Goal: Navigation & Orientation: Find specific page/section

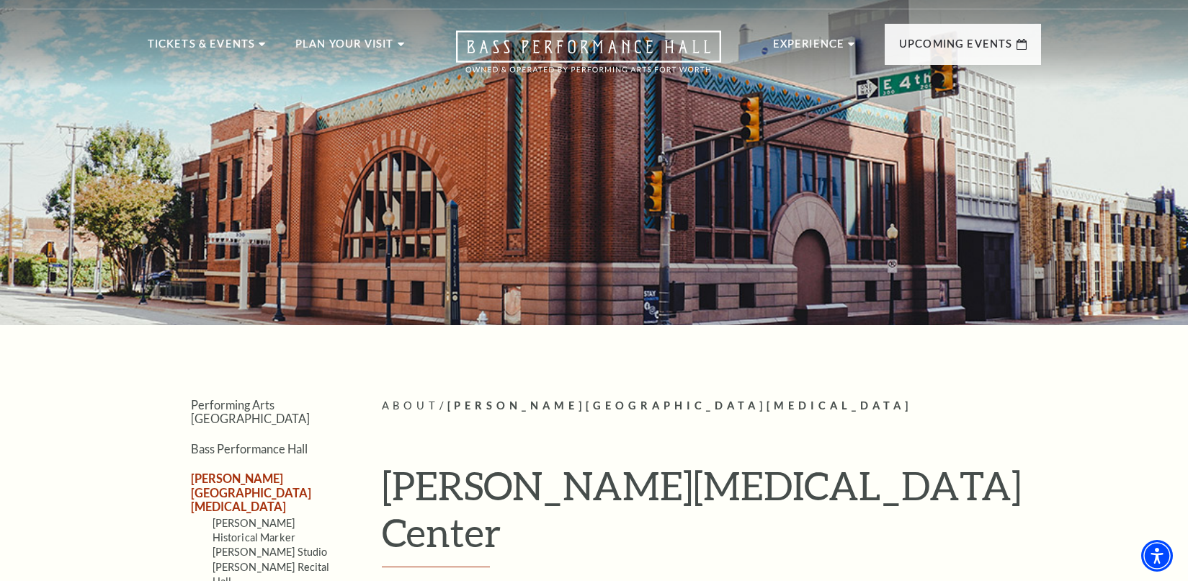
scroll to position [72, 0]
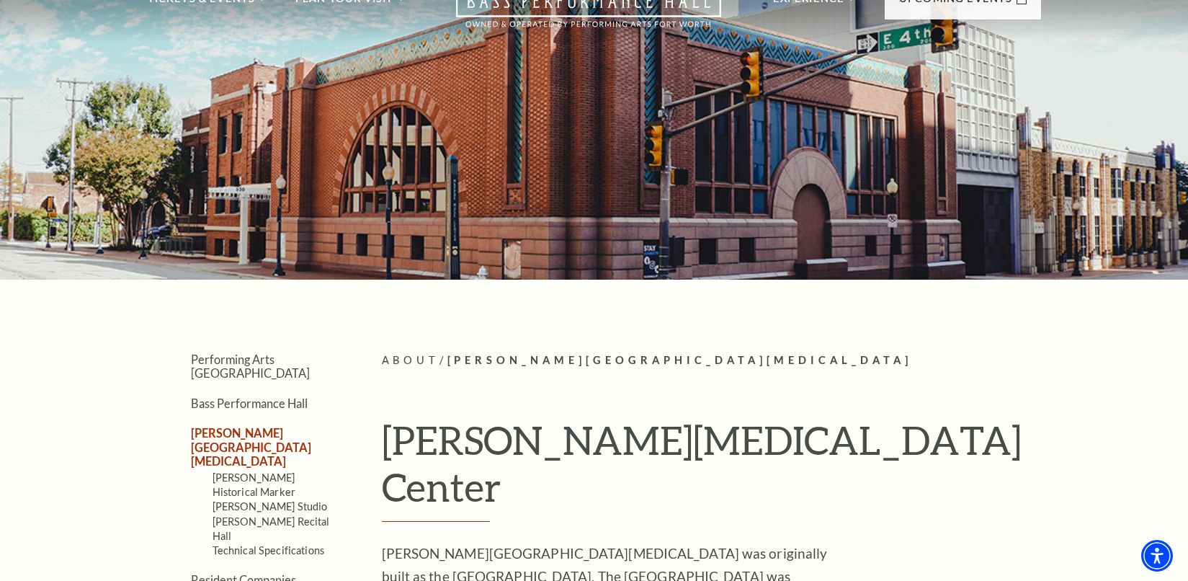
click at [148, 450] on ul "Performing Arts Fort Worth Bass Performance Hall Maddox Muse Center Fred Rouse …" at bounding box center [243, 469] width 191 height 235
click at [267, 396] on link "Bass Performance Hall" at bounding box center [249, 403] width 117 height 14
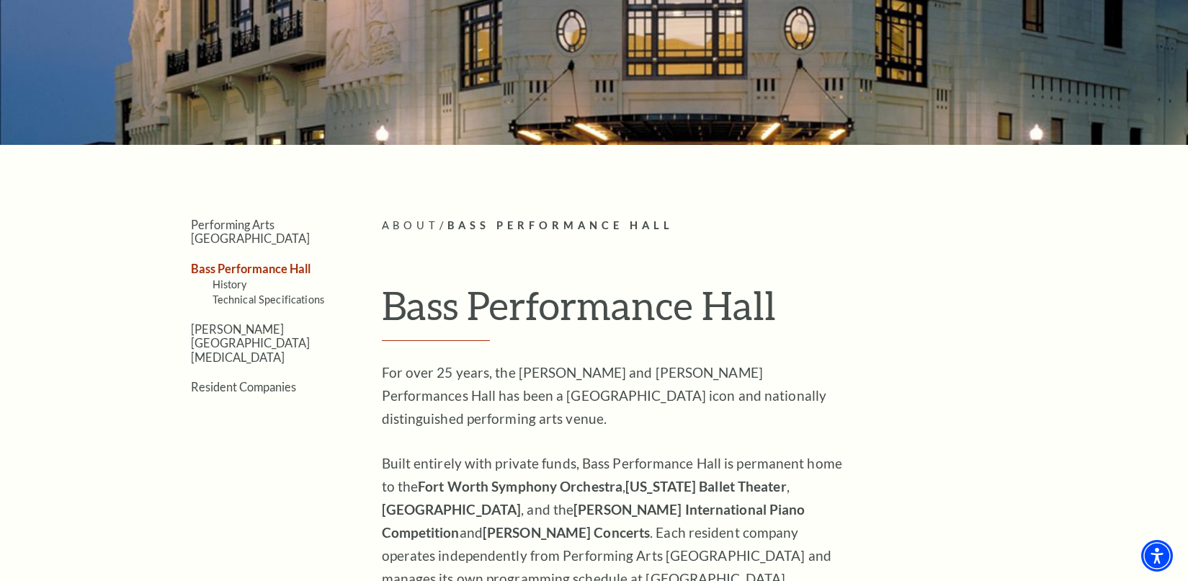
scroll to position [216, 0]
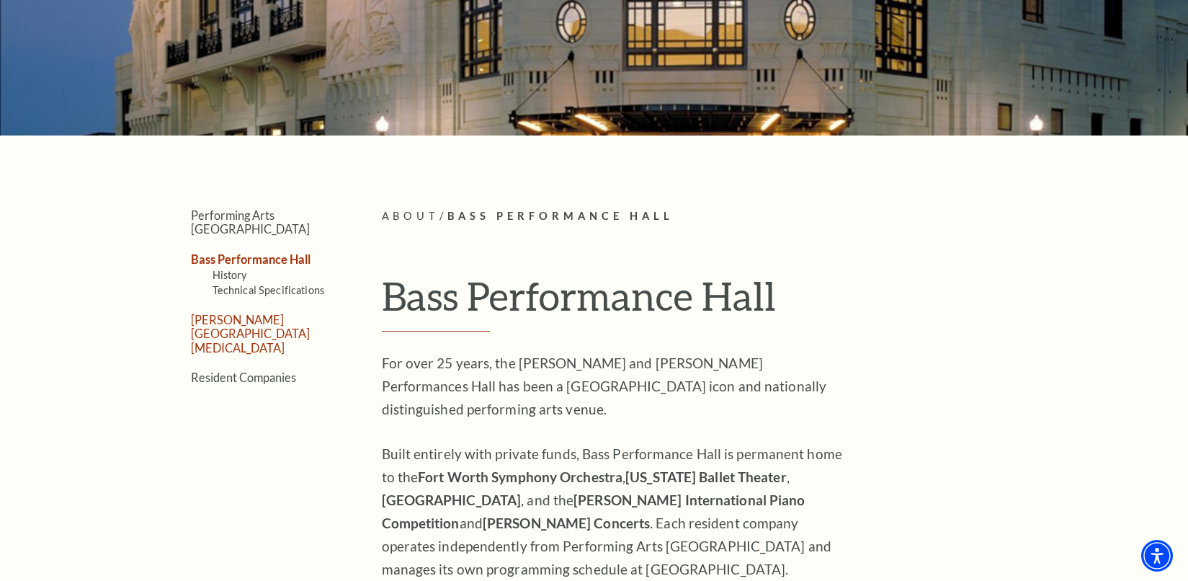
click at [249, 313] on link "[PERSON_NAME][GEOGRAPHIC_DATA][MEDICAL_DATA]" at bounding box center [250, 334] width 119 height 42
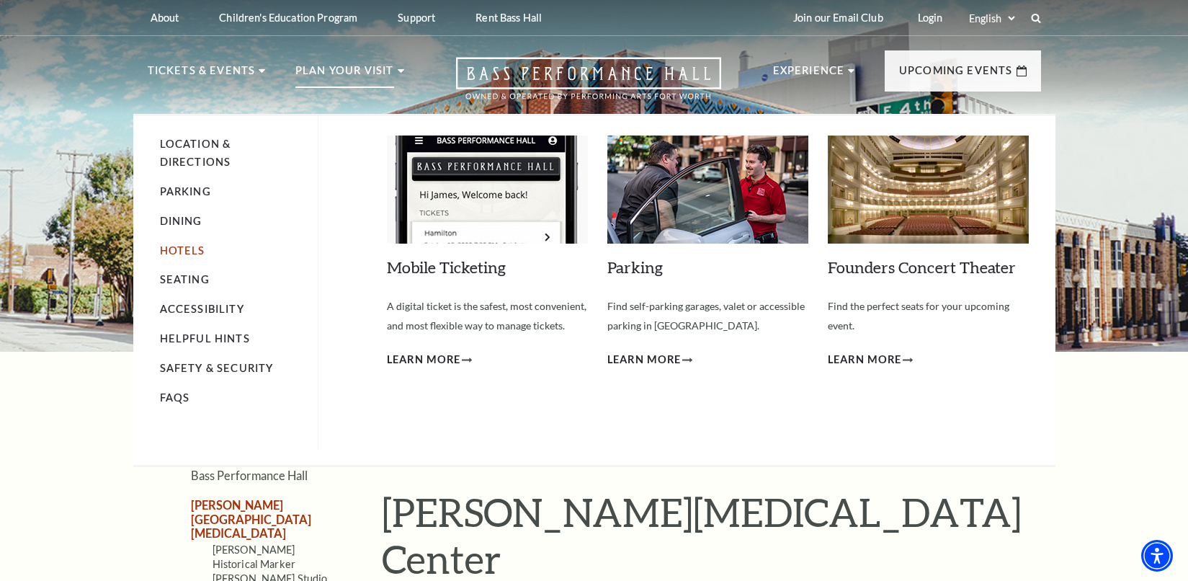
click at [195, 251] on link "Hotels" at bounding box center [182, 250] width 45 height 12
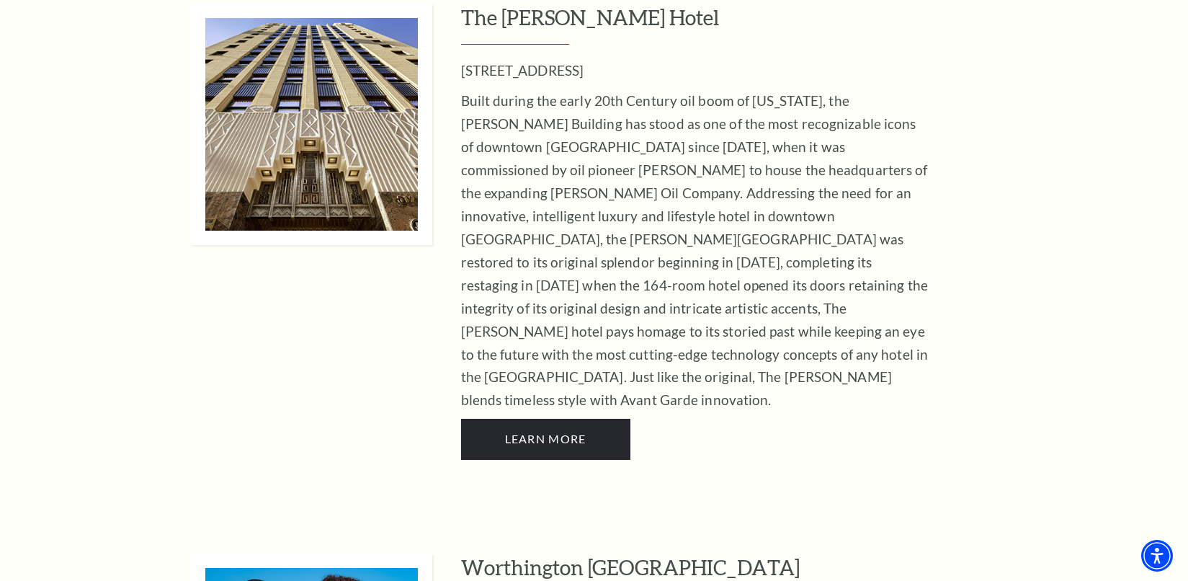
scroll to position [5763, 0]
